Goal: Download file/media

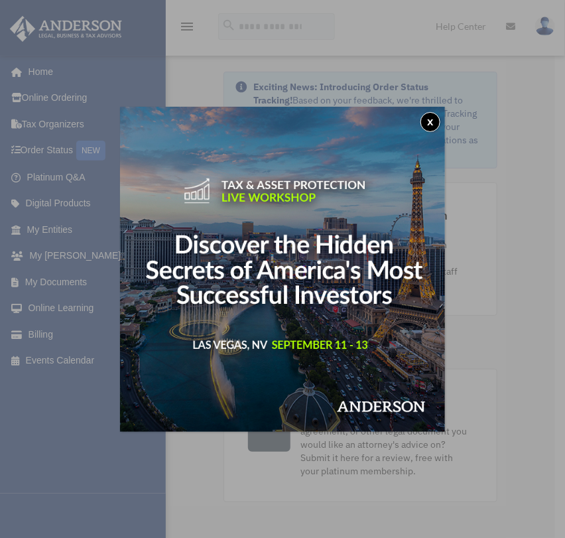
click at [420, 125] on button "x" at bounding box center [430, 122] width 20 height 20
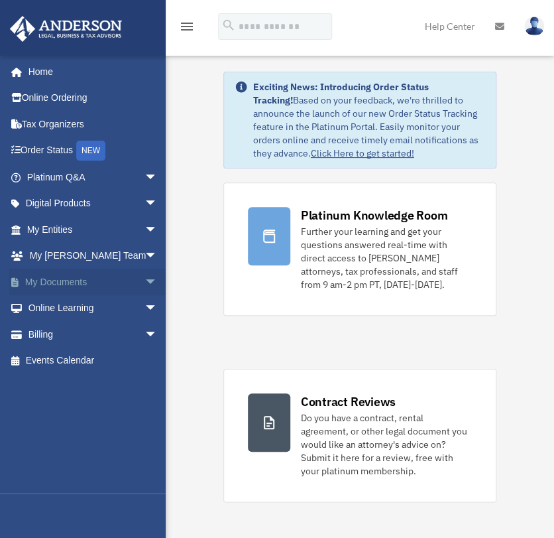
click at [146, 283] on span "arrow_drop_down" at bounding box center [157, 282] width 27 height 27
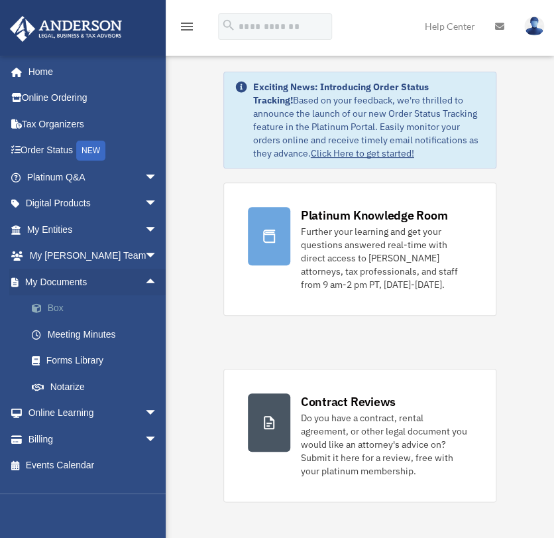
click at [68, 304] on link "Box" at bounding box center [98, 308] width 159 height 27
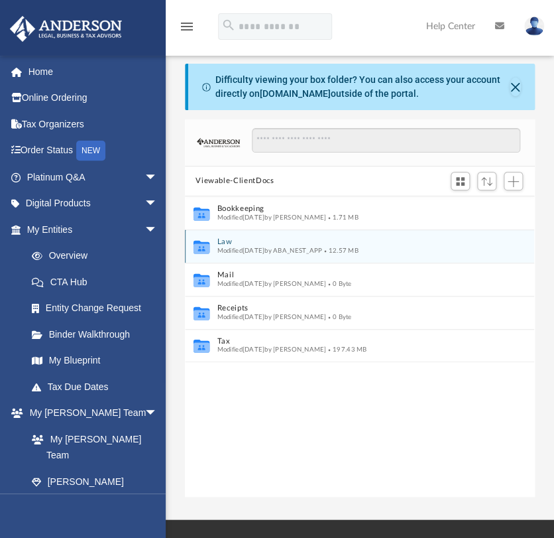
scroll to position [290, 338]
click at [226, 246] on div "Modified Fri Jul 18 2025 by ABA_NEST_APP 12.57 MB" at bounding box center [351, 250] width 267 height 9
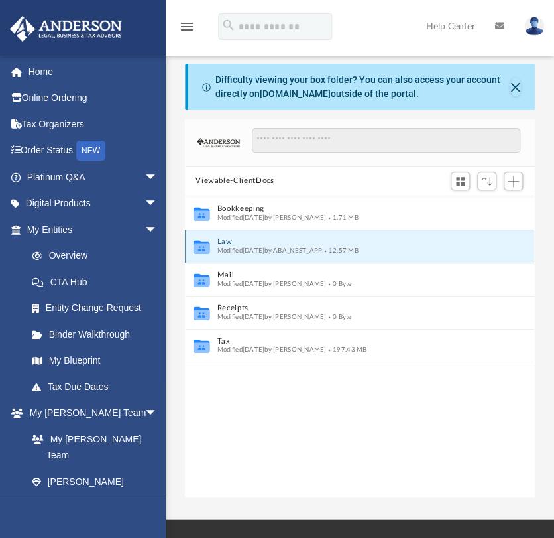
click at [227, 241] on button "Law" at bounding box center [351, 241] width 267 height 9
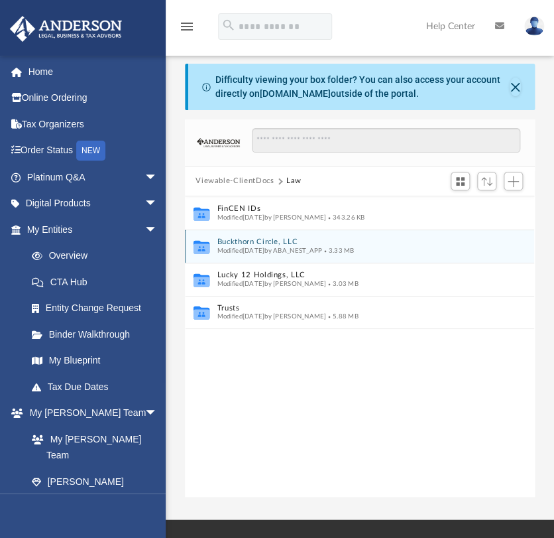
click at [255, 241] on button "Buckthorn Circle, LLC" at bounding box center [351, 241] width 267 height 9
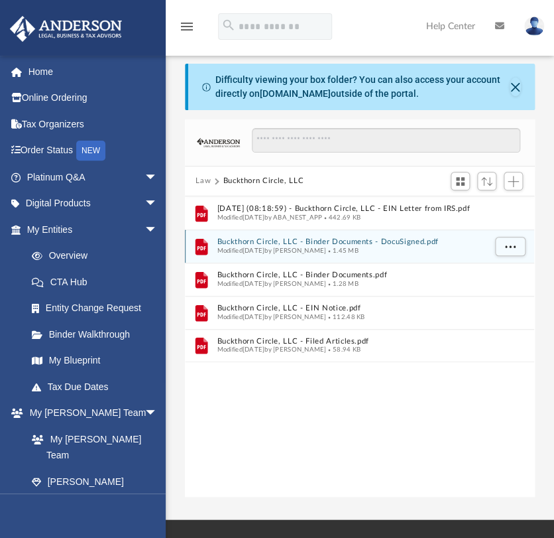
click at [326, 241] on button "Buckthorn Circle, LLC - Binder Documents - DocuSigned.pdf" at bounding box center [351, 241] width 267 height 9
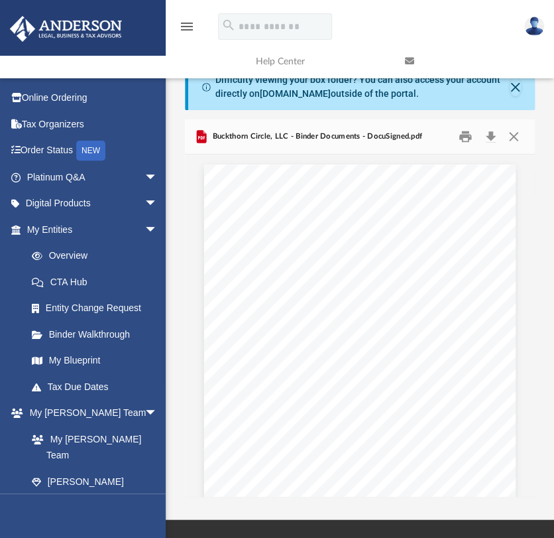
scroll to position [2539, 0]
